Goal: Communication & Community: Answer question/provide support

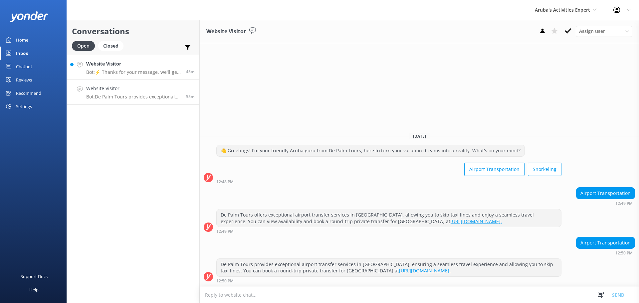
click at [122, 68] on div "Website Visitor Bot: ⚡ Thanks for your message, we'll get back to you as soon a…" at bounding box center [133, 67] width 95 height 14
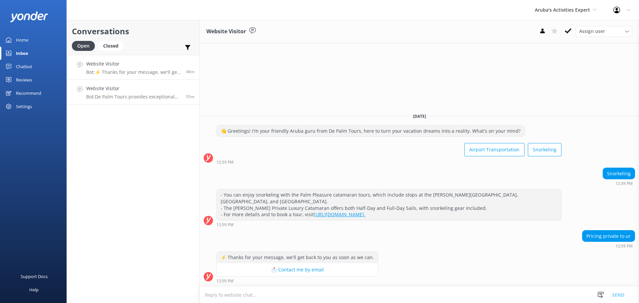
click at [155, 90] on h4 "Website Visitor" at bounding box center [133, 88] width 95 height 7
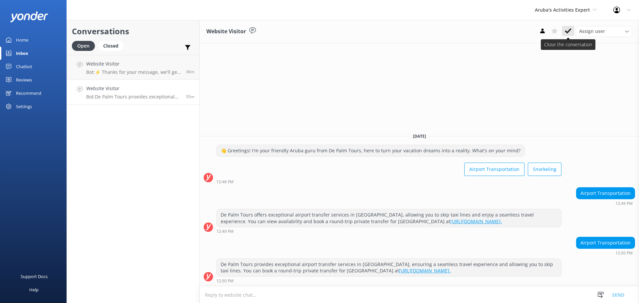
click at [568, 32] on use at bounding box center [568, 30] width 7 height 5
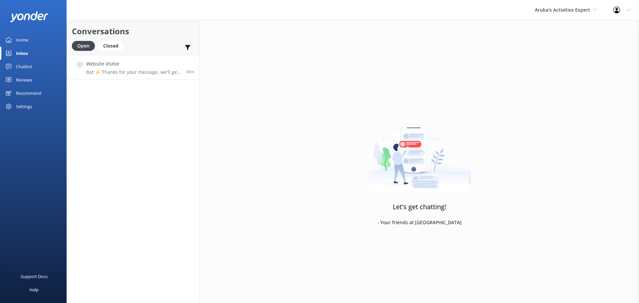
click at [137, 63] on h4 "Website Visitor" at bounding box center [133, 63] width 95 height 7
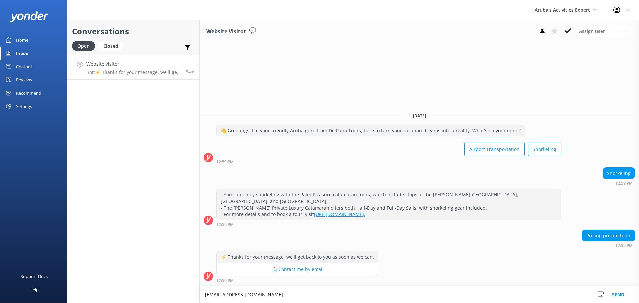
type textarea "info@depalmtours.com"
click at [616, 294] on button "Send" at bounding box center [618, 295] width 25 height 17
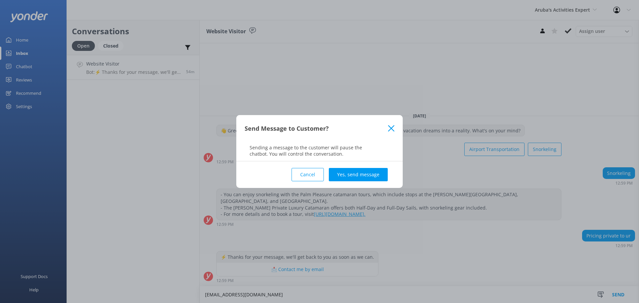
click at [345, 170] on button "Yes, send message" at bounding box center [358, 174] width 59 height 13
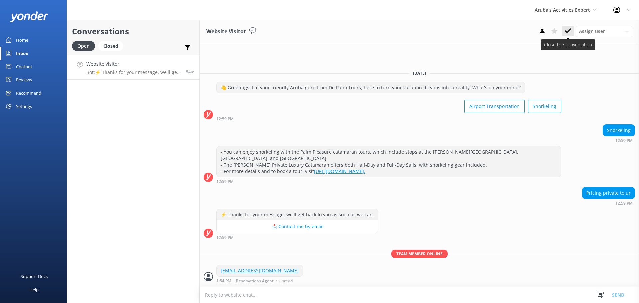
click at [564, 31] on button at bounding box center [568, 31] width 12 height 10
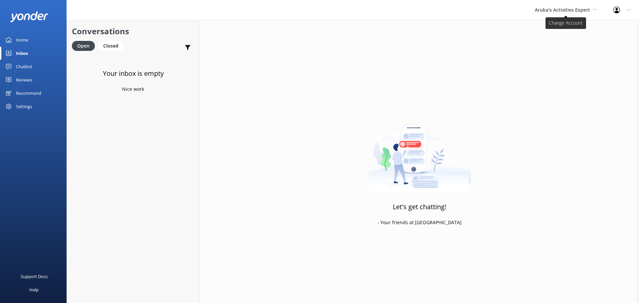
click at [561, 10] on span "Aruba's Activities Expert" at bounding box center [562, 10] width 55 height 6
click at [548, 27] on link "De [GEOGRAPHIC_DATA]" at bounding box center [560, 28] width 67 height 16
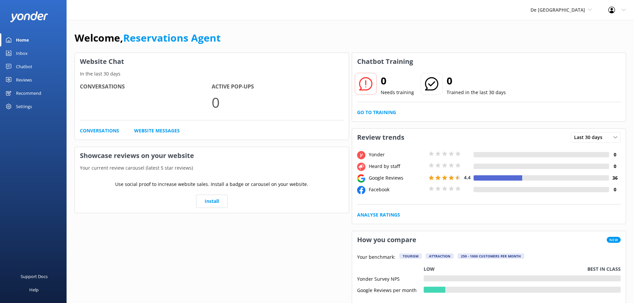
click at [30, 52] on link "Inbox" at bounding box center [33, 53] width 67 height 13
